Goal: Use online tool/utility: Utilize a website feature to perform a specific function

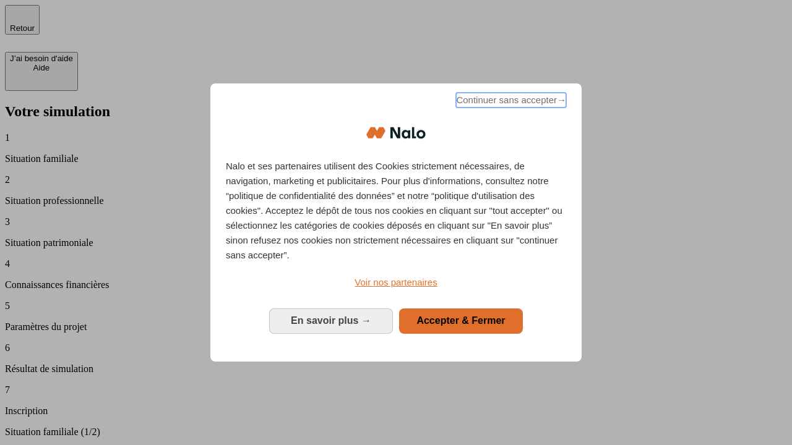
click at [510, 102] on span "Continuer sans accepter →" at bounding box center [511, 100] width 110 height 15
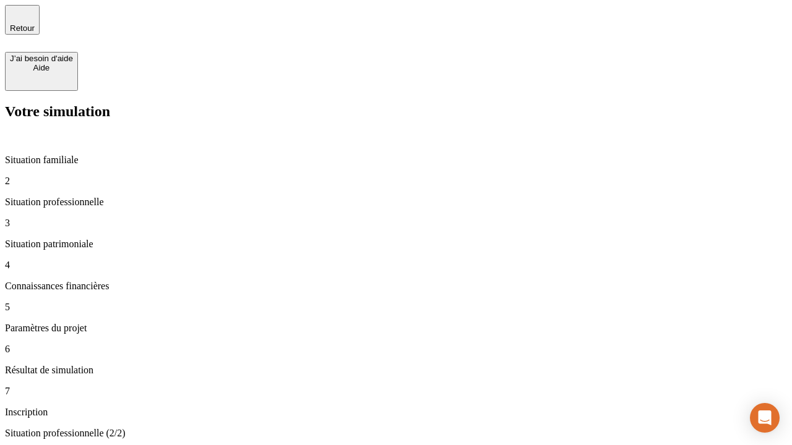
type input "30 000"
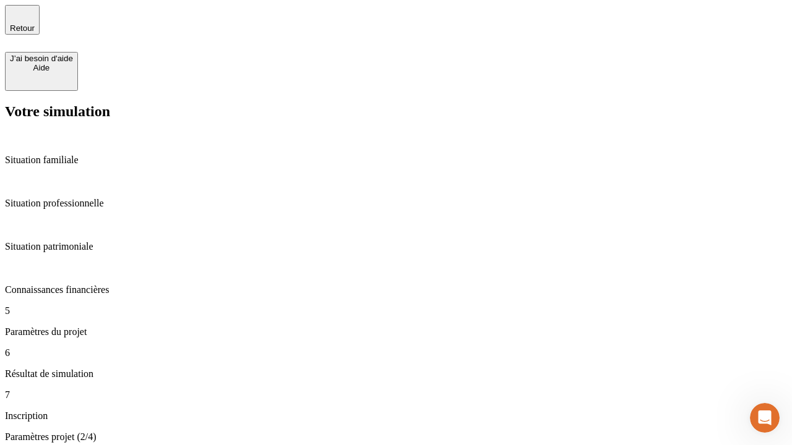
type input "25"
type input "1 000"
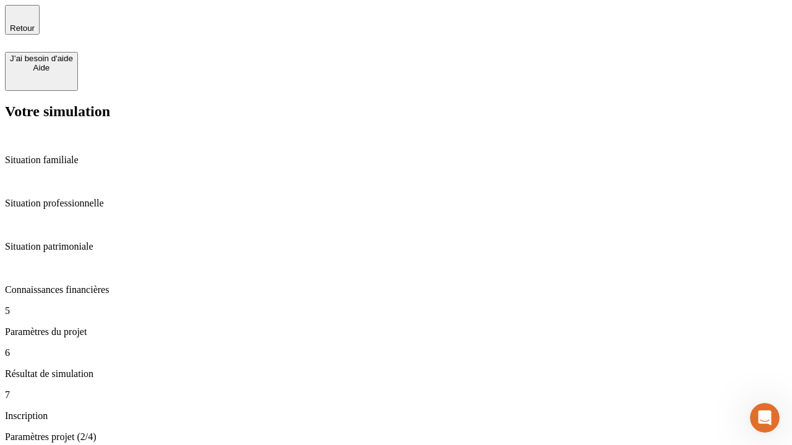
type input "640"
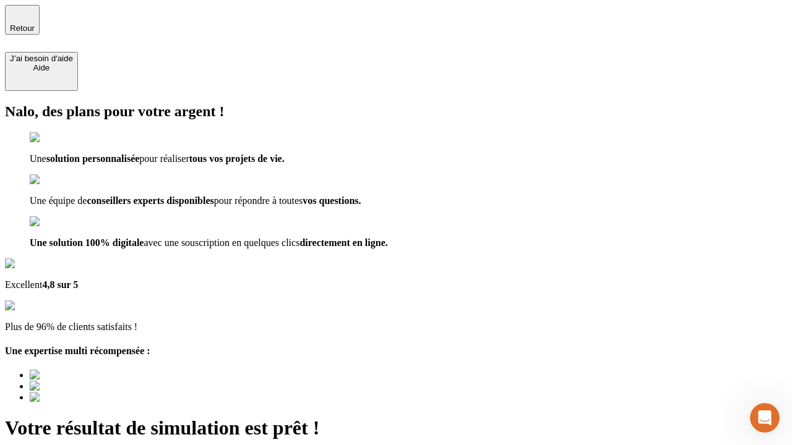
type input "[EMAIL_ADDRESS][PERSON_NAME][DOMAIN_NAME]"
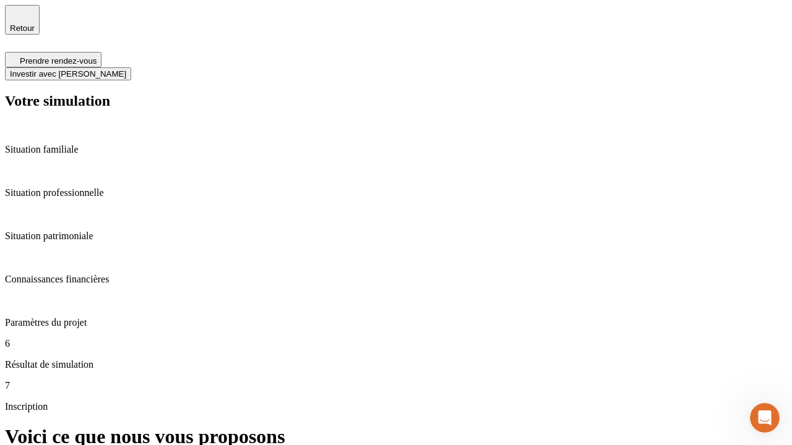
click at [126, 69] on span "Investir avec [PERSON_NAME]" at bounding box center [68, 73] width 116 height 9
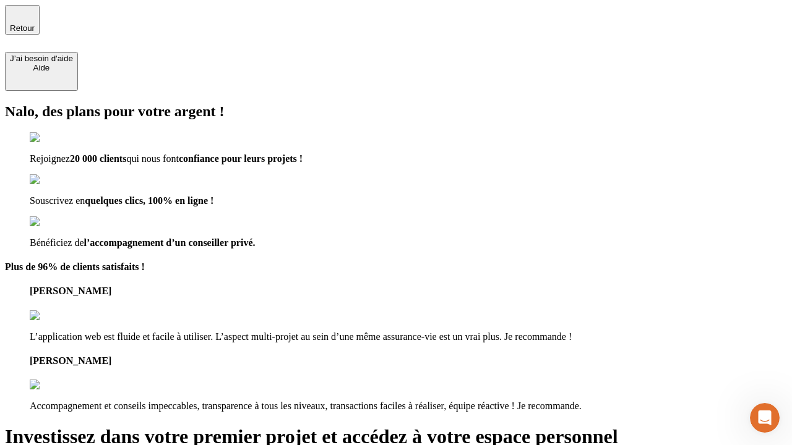
type input "[EMAIL_ADDRESS][PERSON_NAME][DOMAIN_NAME]"
